Goal: Communication & Community: Answer question/provide support

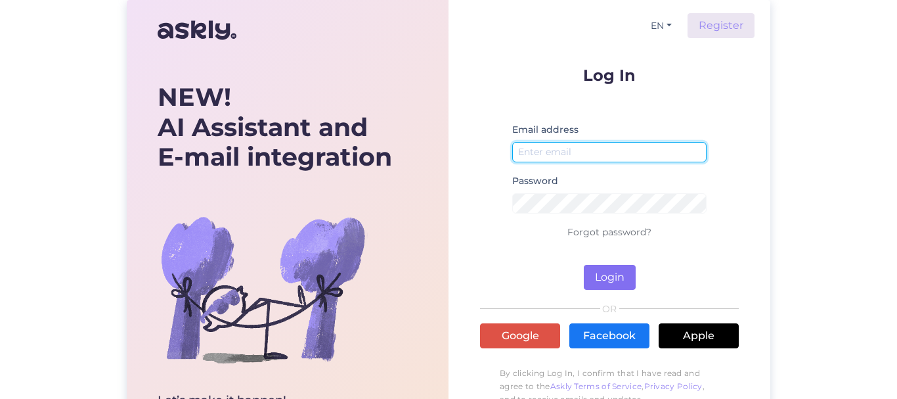
type input "[EMAIL_ADDRESS][DOMAIN_NAME]"
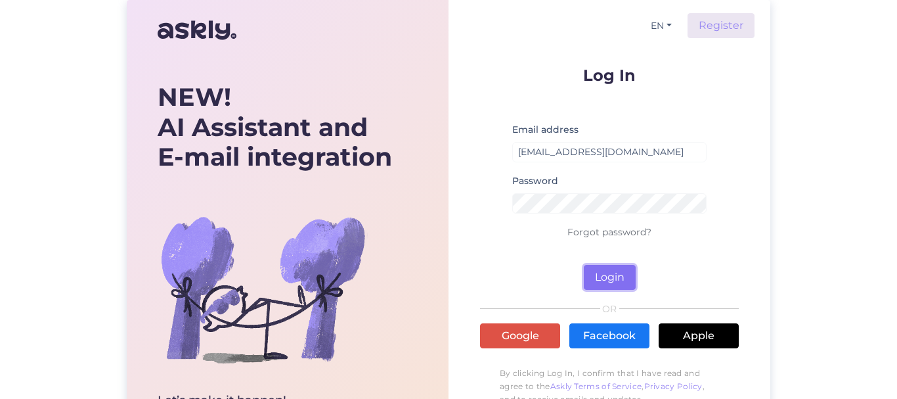
click at [611, 272] on button "Login" at bounding box center [610, 277] width 52 height 25
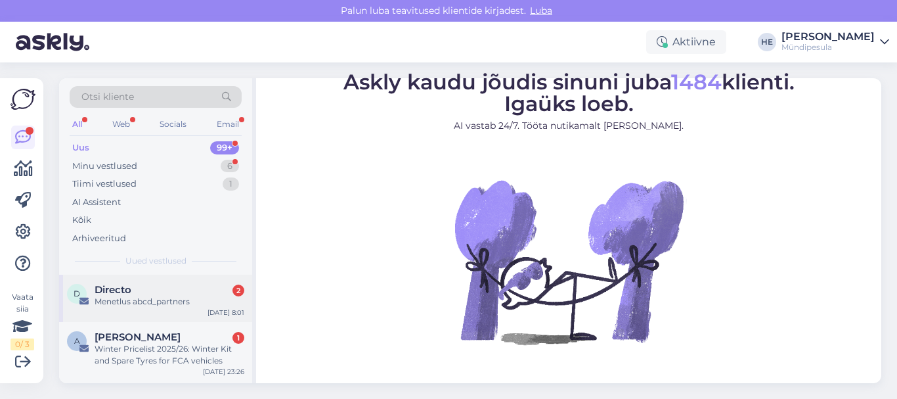
click at [122, 303] on div "Menetlus abcd_partners" at bounding box center [170, 301] width 150 height 12
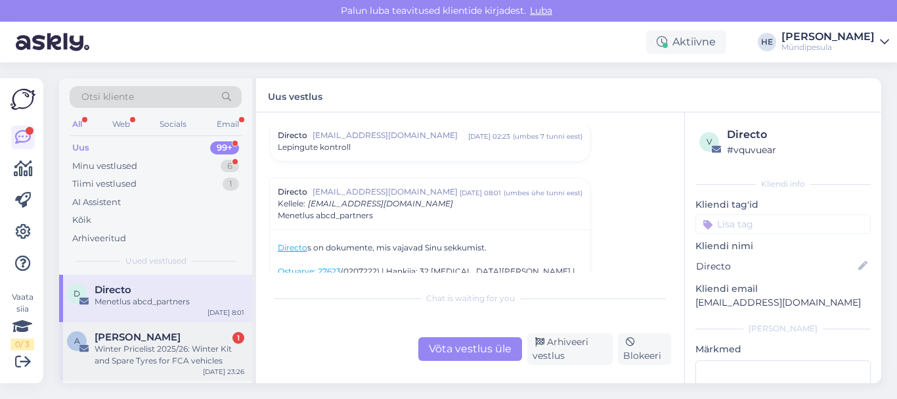
click at [131, 347] on div "Winter Pricelist 2025/26: Winter Kit and Spare Tyres for FCA vehicles" at bounding box center [170, 355] width 150 height 24
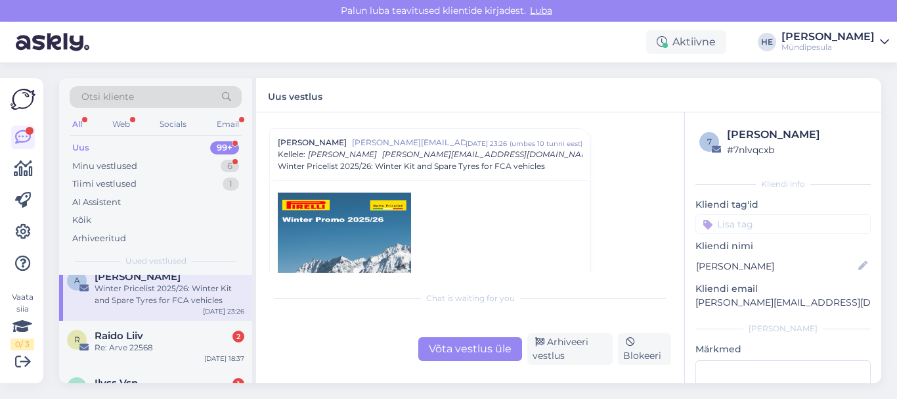
scroll to position [79, 0]
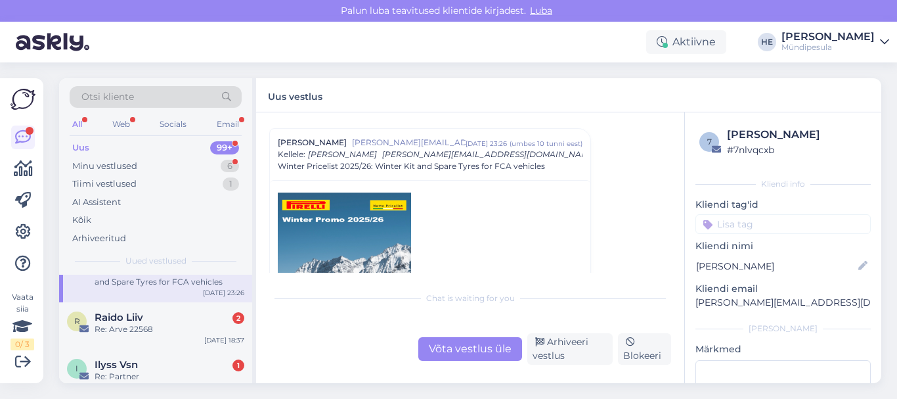
click at [131, 347] on div "R Raido Liiv 2 Re: Arve 22568 [DATE] 18:37" at bounding box center [155, 325] width 193 height 47
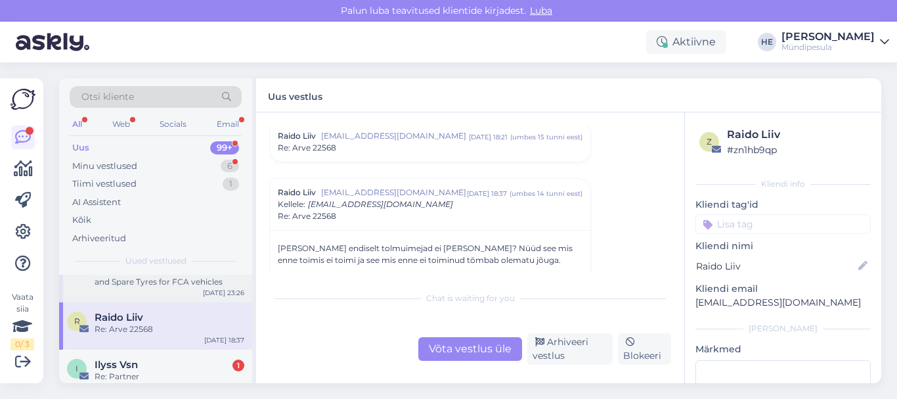
scroll to position [105, 0]
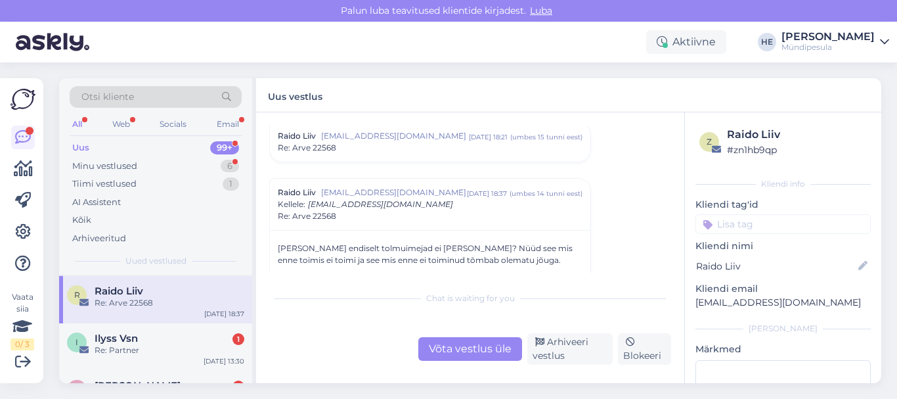
click at [131, 347] on div "Re: Partner" at bounding box center [170, 350] width 150 height 12
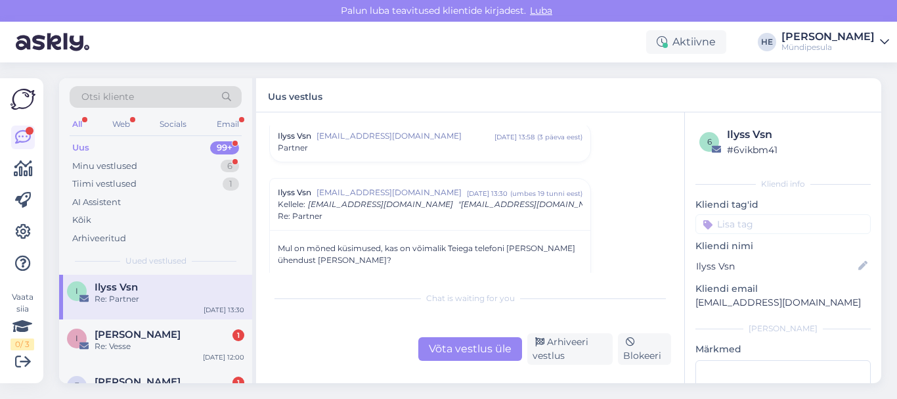
scroll to position [158, 0]
click at [131, 347] on div "Re: Vesse" at bounding box center [170, 345] width 150 height 12
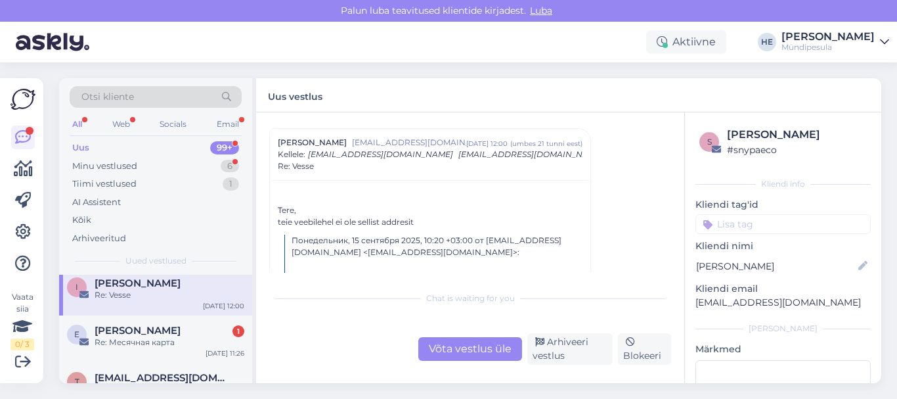
scroll to position [210, 0]
click at [131, 347] on div "E [PERSON_NAME] 1 Re: Месячная карта [DATE] 11:26" at bounding box center [155, 336] width 193 height 47
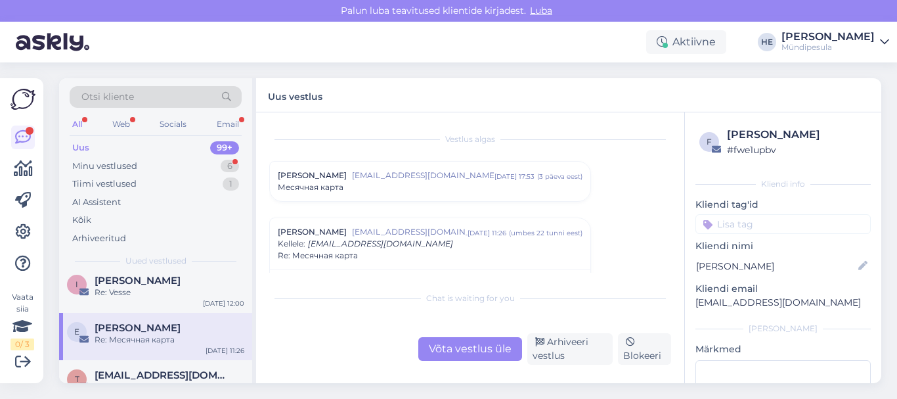
scroll to position [39, 0]
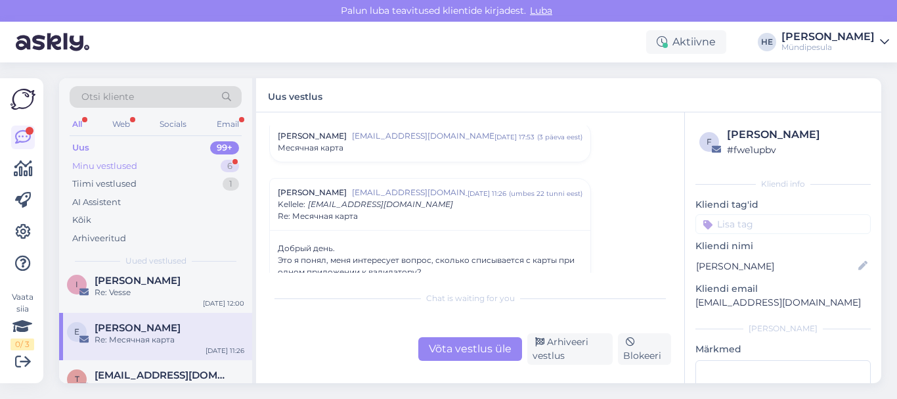
click at [120, 168] on div "Minu vestlused" at bounding box center [104, 166] width 65 height 13
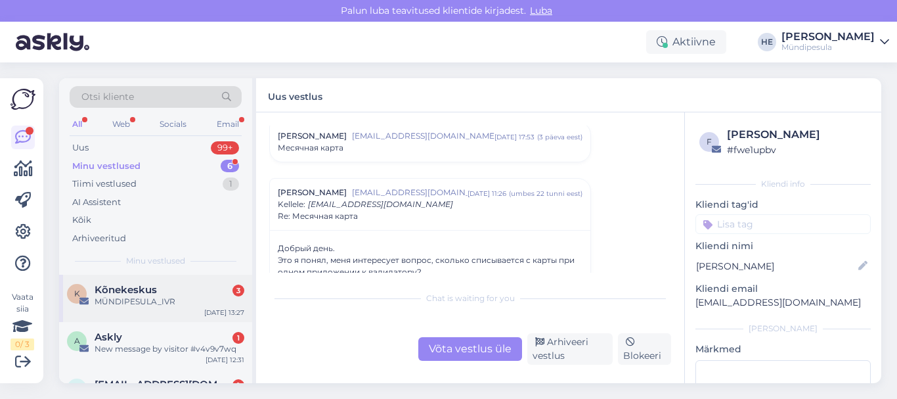
click at [119, 289] on span "Kõnekeskus" at bounding box center [126, 290] width 62 height 12
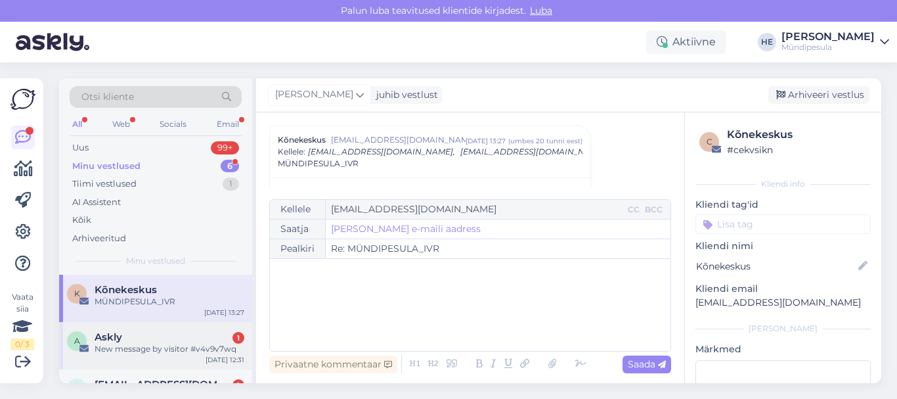
click at [124, 337] on div "Askly 1" at bounding box center [170, 337] width 150 height 12
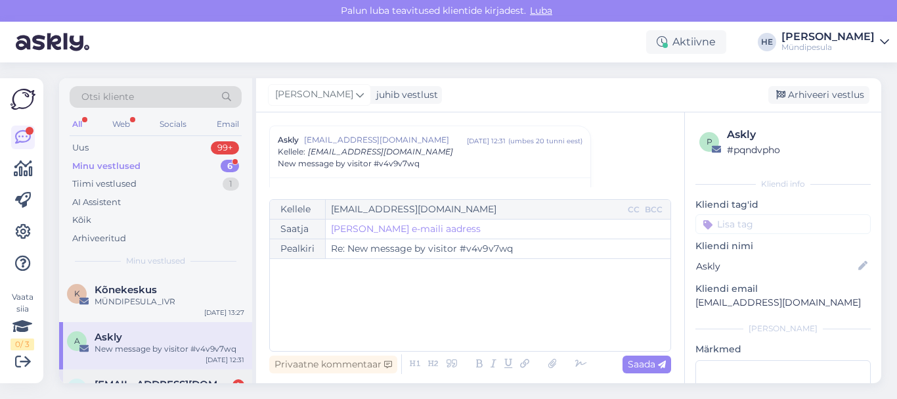
click at [130, 374] on div "v [EMAIL_ADDRESS][DOMAIN_NAME] 1 Tere, laadisin aega mündipesula e-poes reedel,…" at bounding box center [155, 398] width 193 height 59
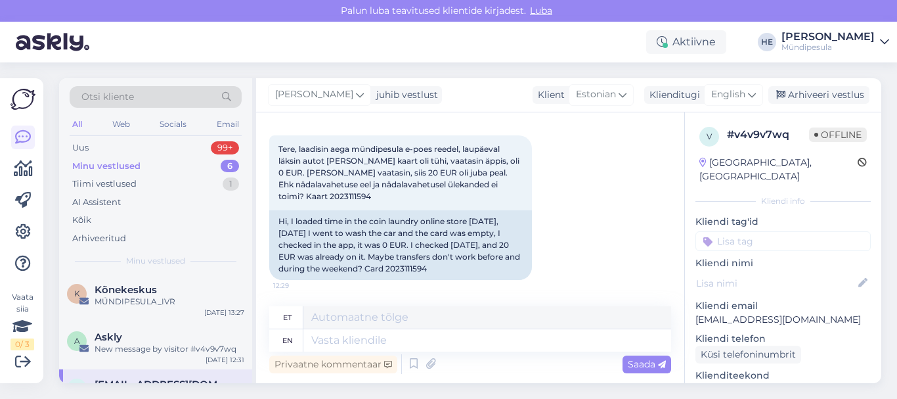
scroll to position [358, 0]
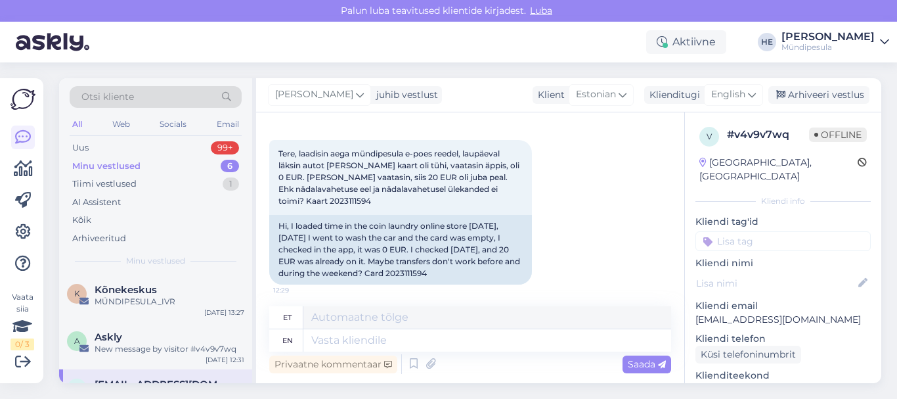
click at [885, 40] on icon at bounding box center [884, 42] width 9 height 11
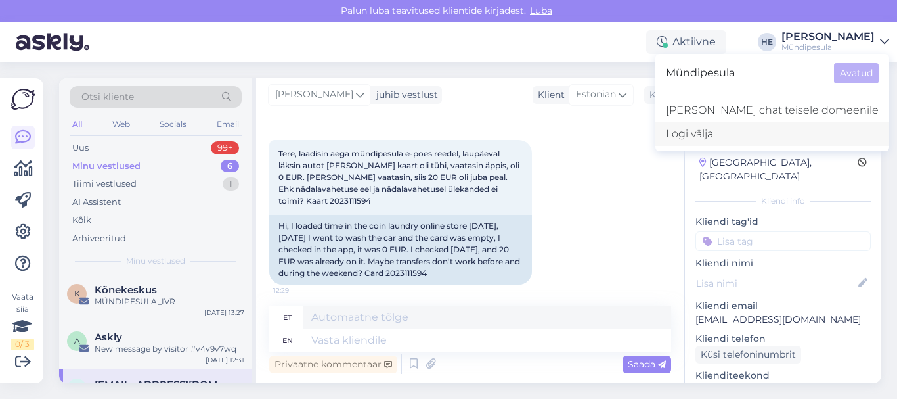
click at [766, 135] on div "Logi välja" at bounding box center [772, 134] width 234 height 24
